Goal: Task Accomplishment & Management: Manage account settings

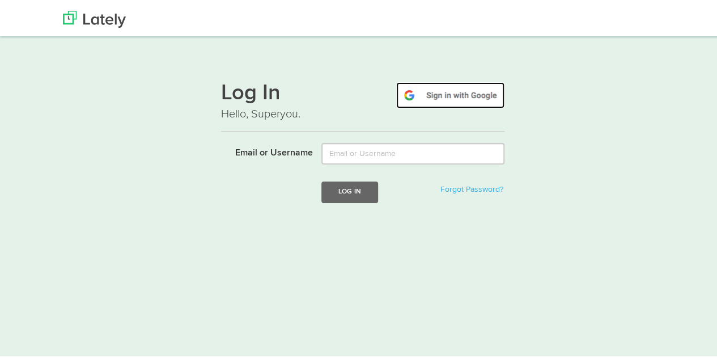
click at [443, 84] on img at bounding box center [450, 93] width 108 height 26
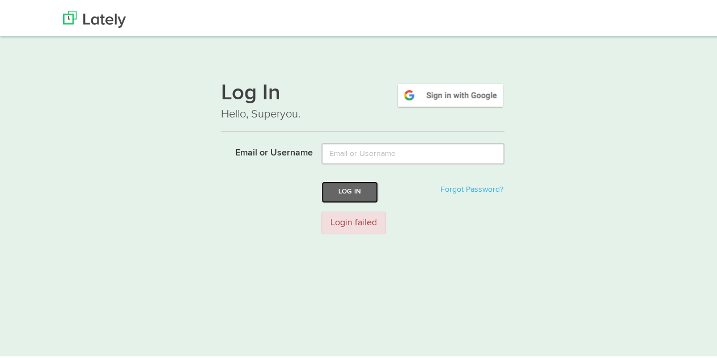
click at [374, 190] on div "Log In Forgot Password?" at bounding box center [413, 189] width 200 height 21
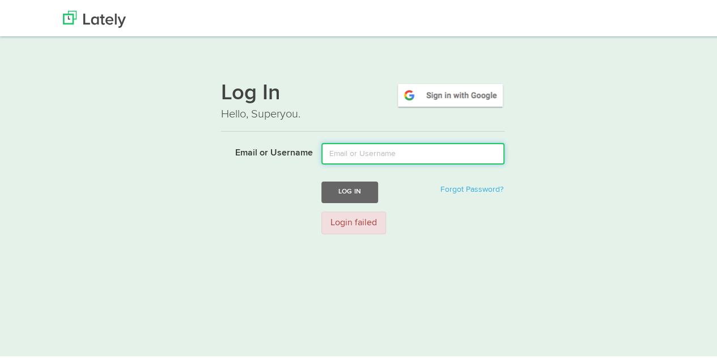
click at [377, 155] on input "Email or Username" at bounding box center [413, 152] width 183 height 22
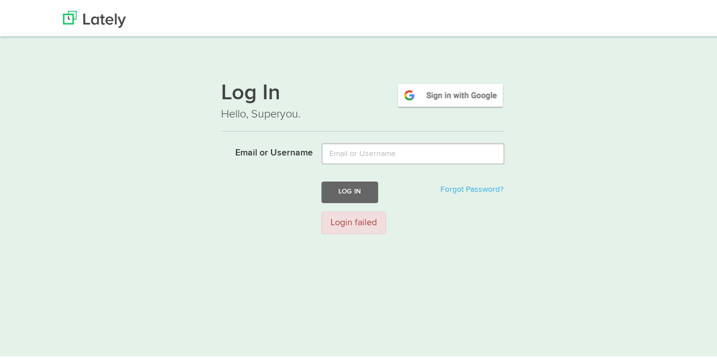
click at [240, 136] on div "Log In Hello, Superyou. Email or Username Log In Forgot Password? Login failed" at bounding box center [363, 155] width 284 height 172
click at [457, 189] on link "Forgot Password?" at bounding box center [472, 187] width 63 height 8
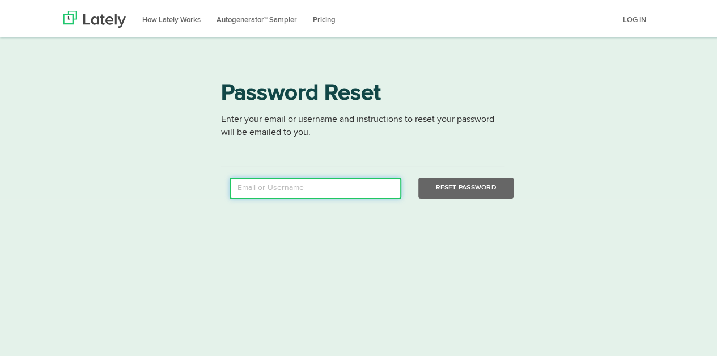
click at [299, 179] on input "email" at bounding box center [316, 186] width 172 height 22
type input "[EMAIL_ADDRESS][DOMAIN_NAME]"
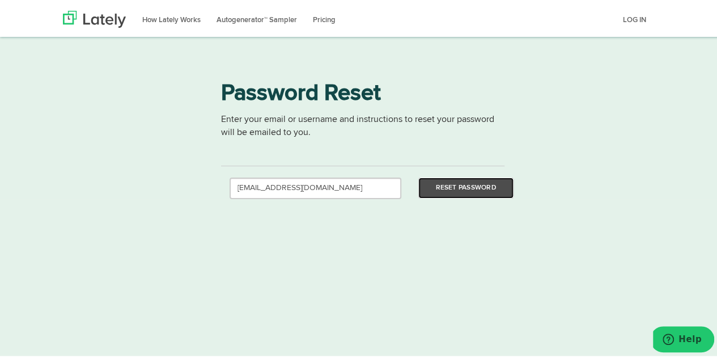
click at [496, 181] on button "Reset Password" at bounding box center [466, 185] width 95 height 21
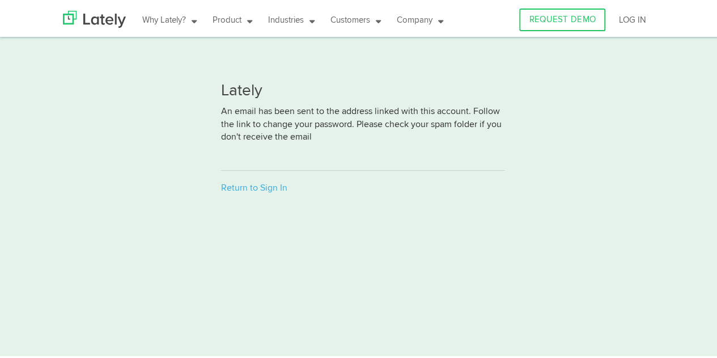
click at [349, 142] on p "An email has been sent to the address linked with this account. Follow the link…" at bounding box center [363, 131] width 284 height 56
click at [255, 188] on link "Return to Sign In" at bounding box center [254, 185] width 66 height 9
